Goal: Task Accomplishment & Management: Manage account settings

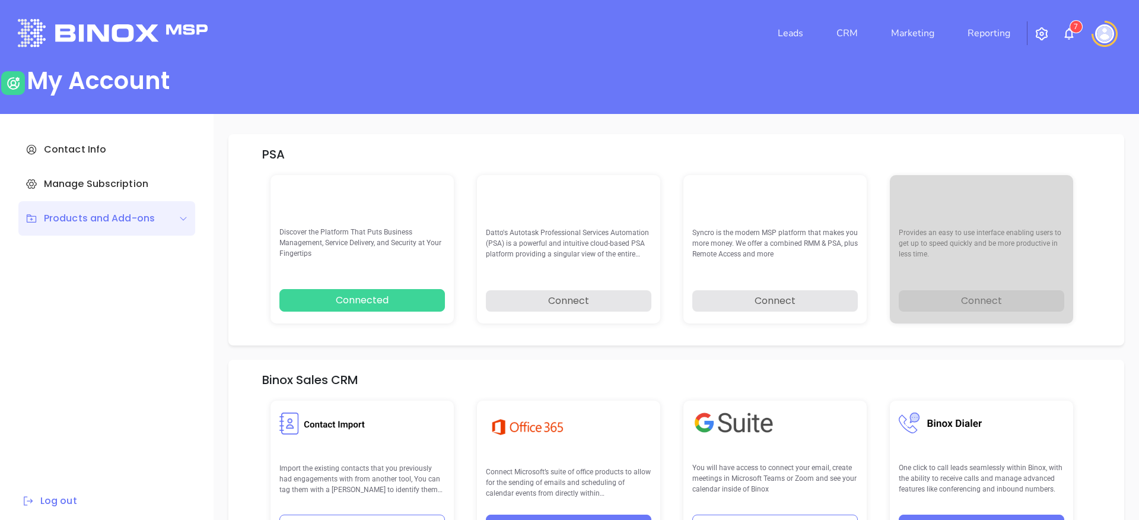
scroll to position [383, 0]
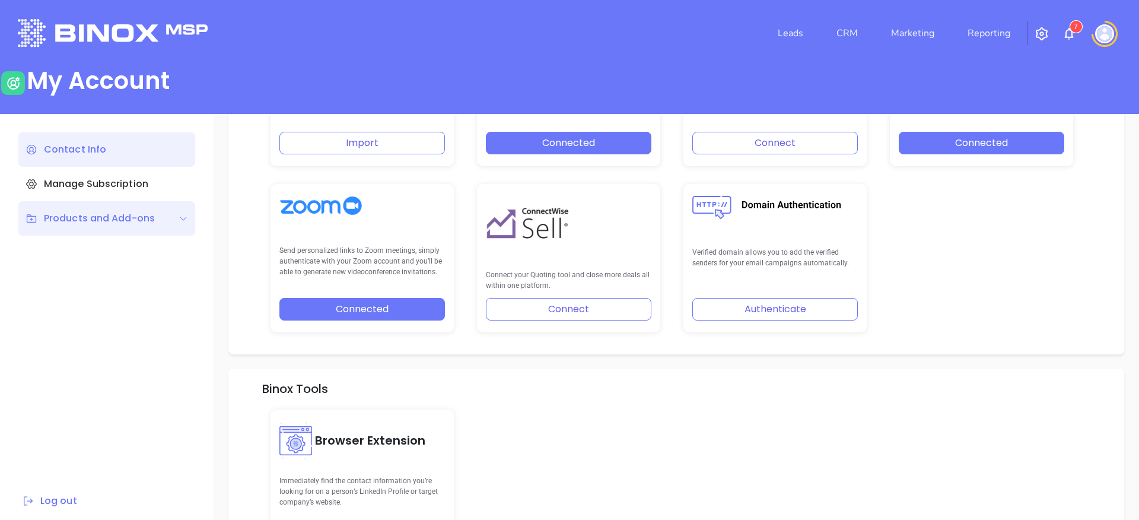
click at [111, 152] on div "Contact Info" at bounding box center [106, 149] width 177 height 34
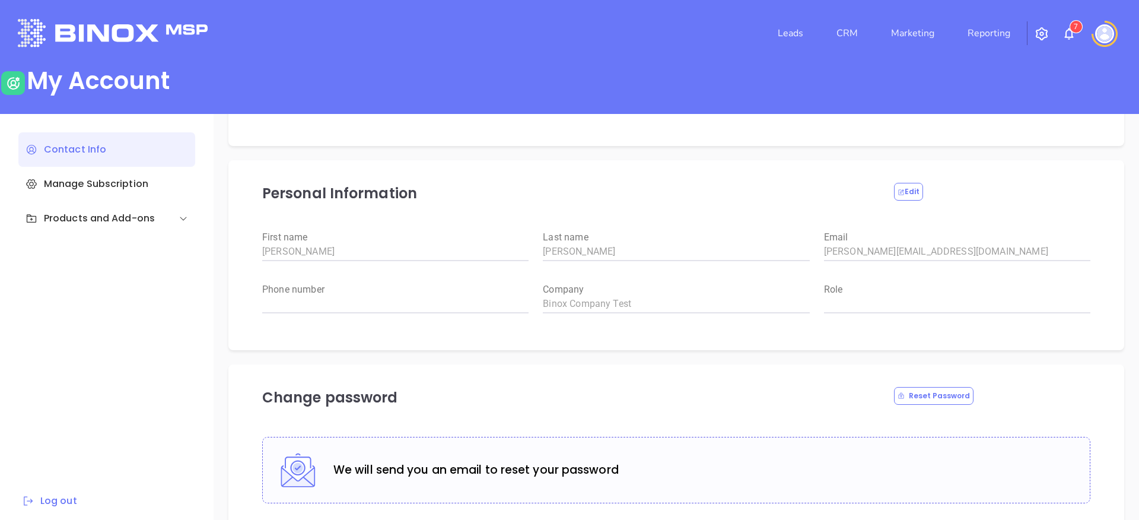
type input "Raulitos Company 2"
type input "(412) 123-4123"
type input "[STREET_ADDRESS]"
type input "Suite 100"
type input "Anytown"
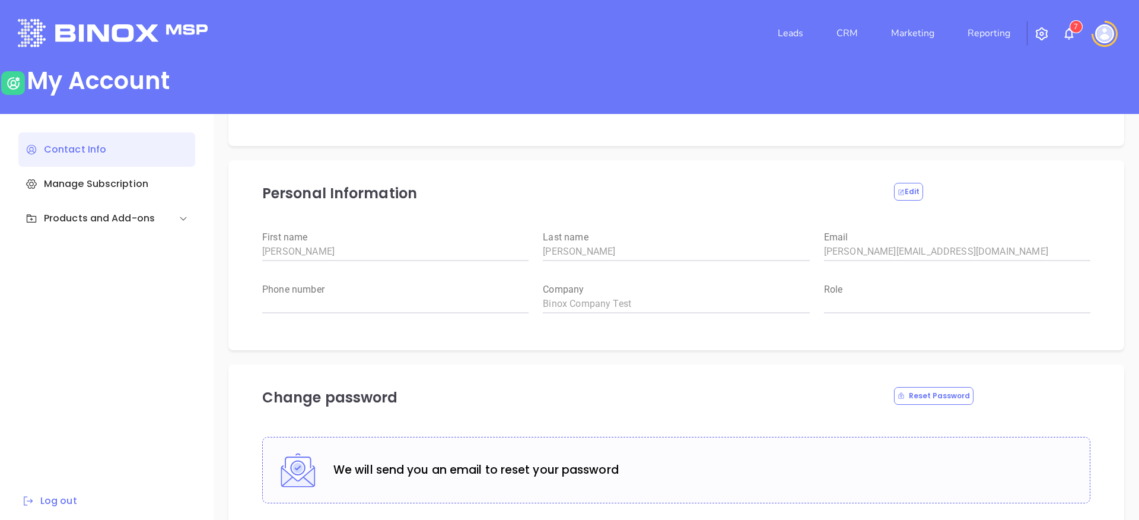
type input "CA"
type input "12345"
type input "US"
type input "[URL][DOMAIN_NAME]"
type input "#000000"
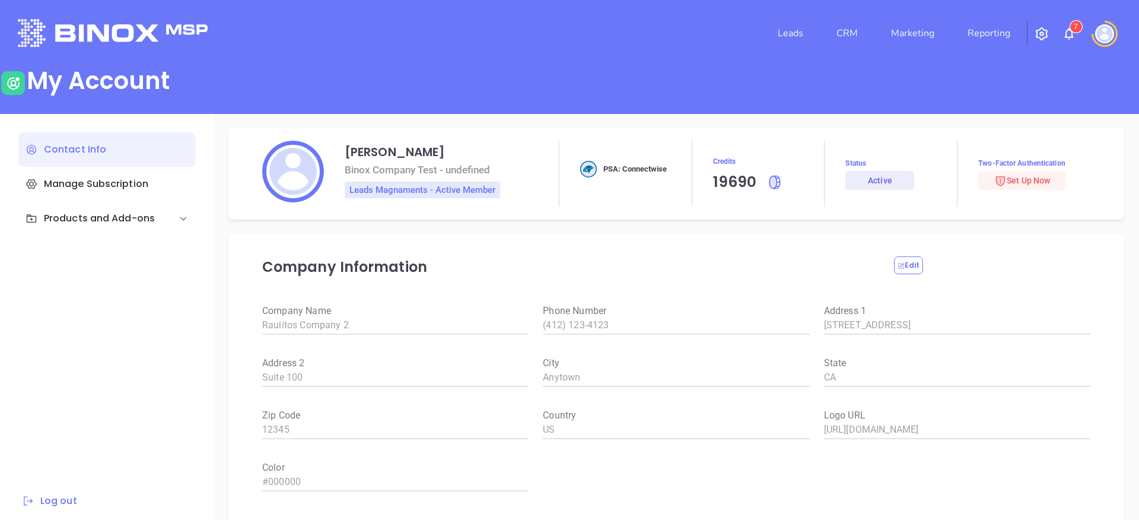
scroll to position [0, 0]
click at [853, 31] on link "CRM" at bounding box center [847, 33] width 31 height 24
